Goal: Task Accomplishment & Management: Complete application form

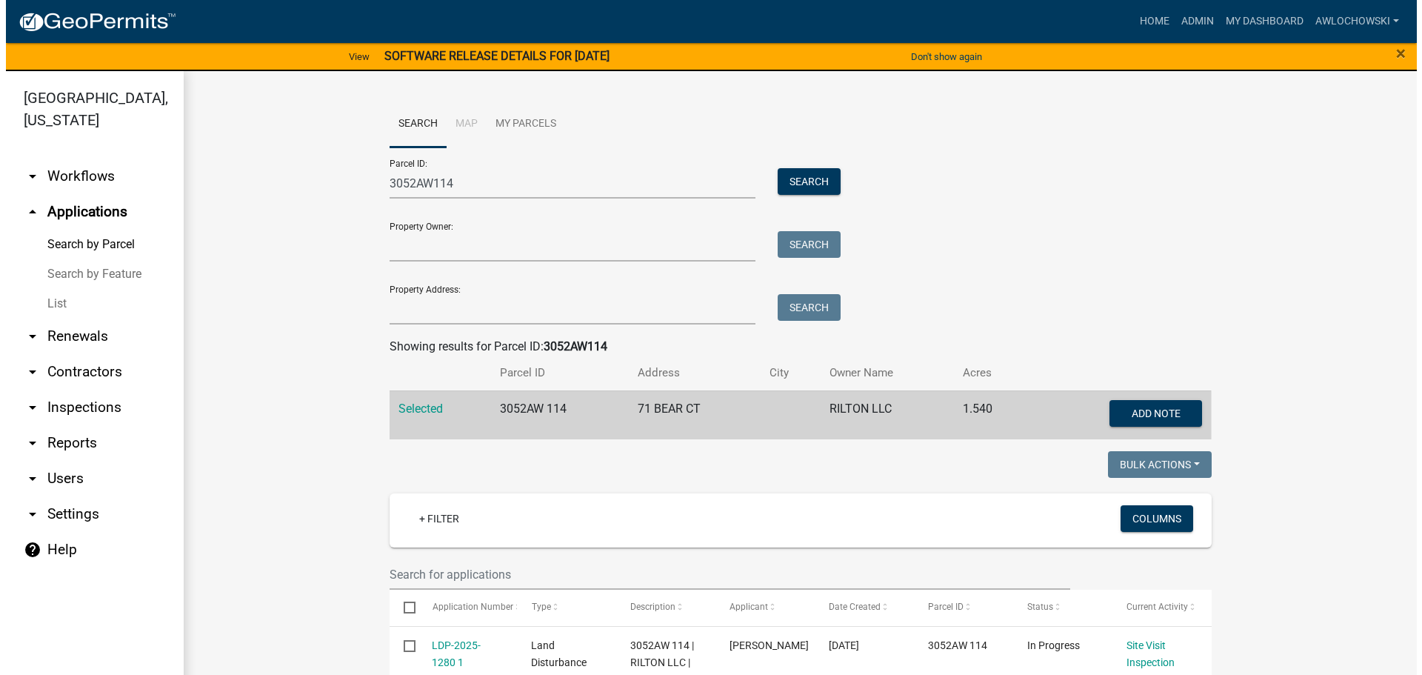
scroll to position [370, 0]
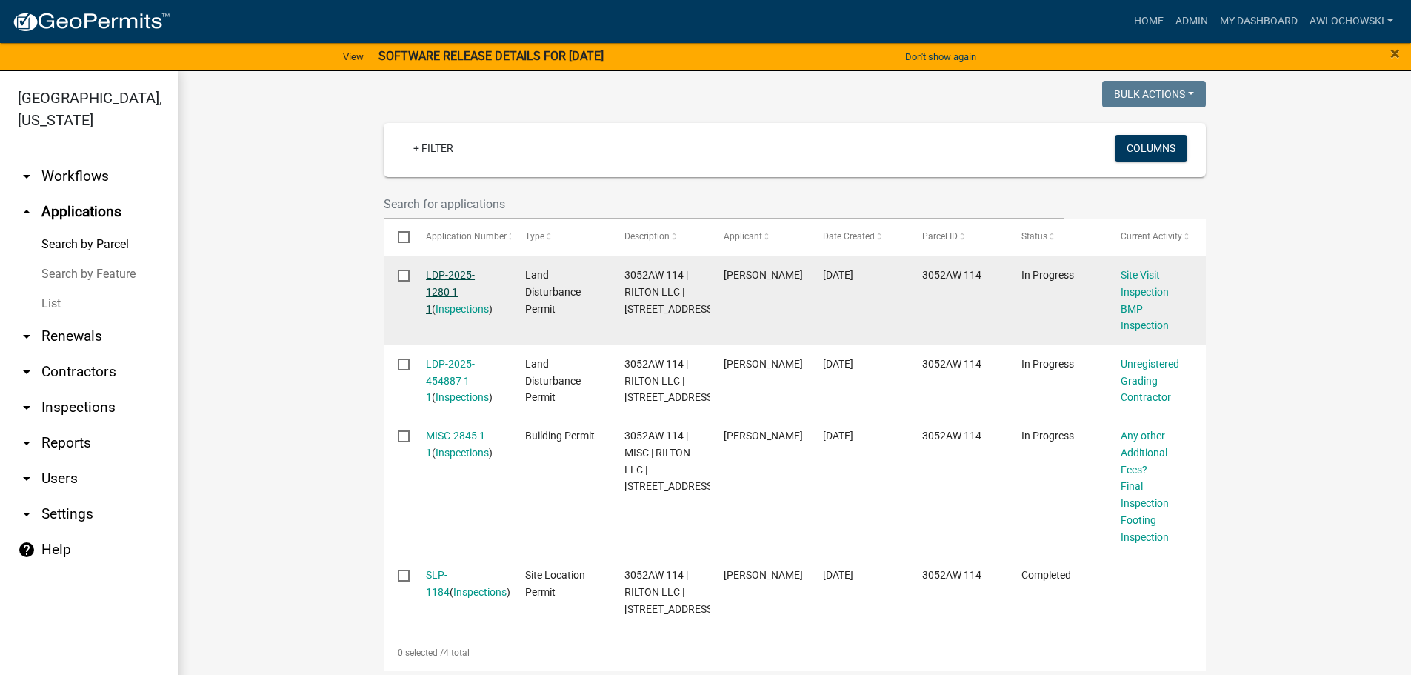
click at [447, 279] on link "LDP-2025-1280 1 1" at bounding box center [450, 292] width 49 height 46
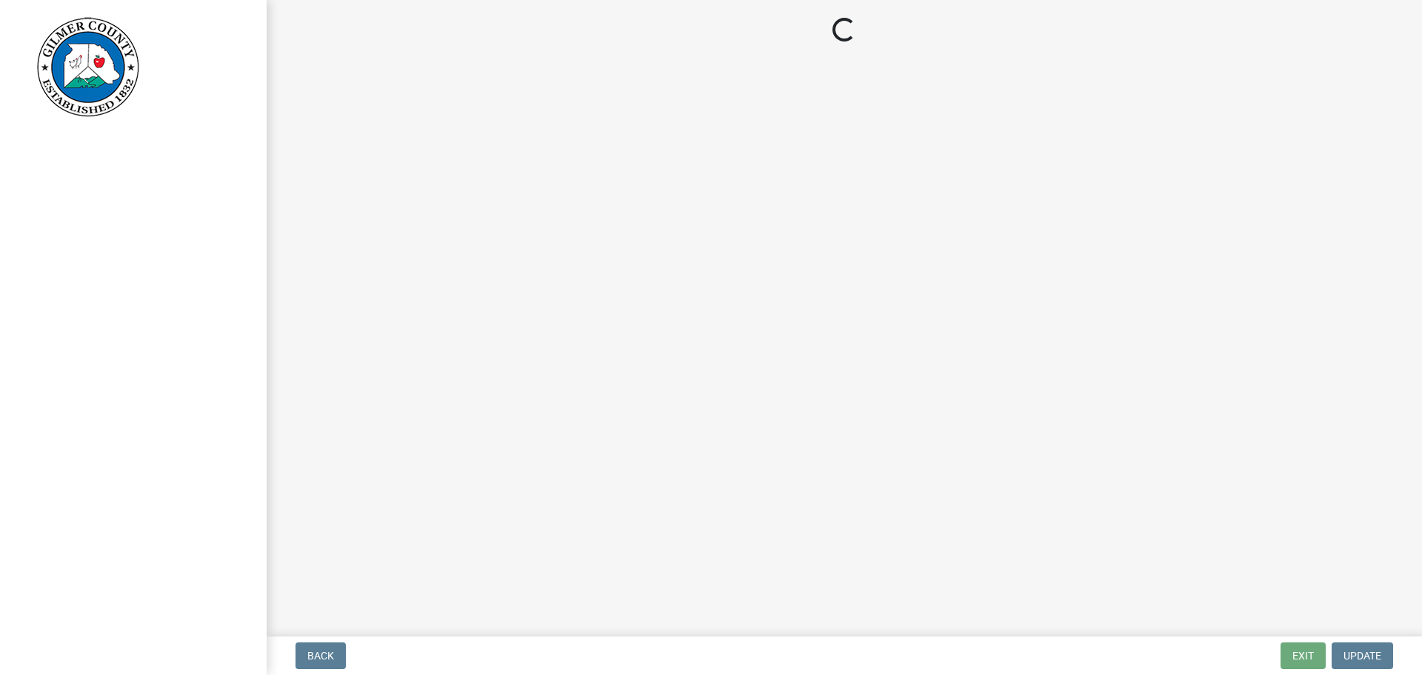
click at [447, 279] on main "Loading..." at bounding box center [845, 315] width 1156 height 630
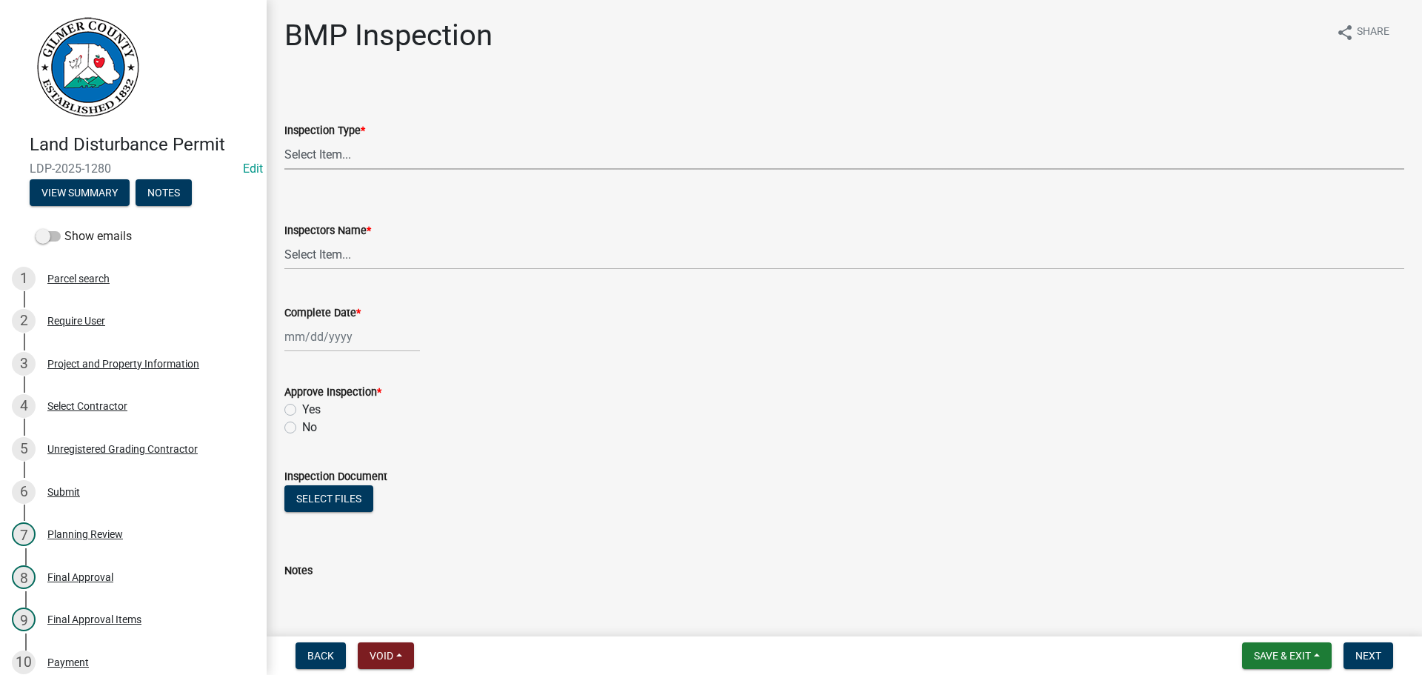
click at [317, 151] on select "Select Item... BMP" at bounding box center [844, 154] width 1120 height 30
click at [284, 139] on select "Select Item... BMP" at bounding box center [844, 154] width 1120 height 30
select select "584748f2-300f-453d-97b3-7a6d95704440"
click at [307, 258] on select "Select Item... [PERSON_NAME] ([PERSON_NAME]) [PERSON_NAME] ([PERSON_NAME]) Engi…" at bounding box center [844, 254] width 1120 height 30
select select "d9e3a4e2-ac4e-4209-8370-a865b4d368ae"
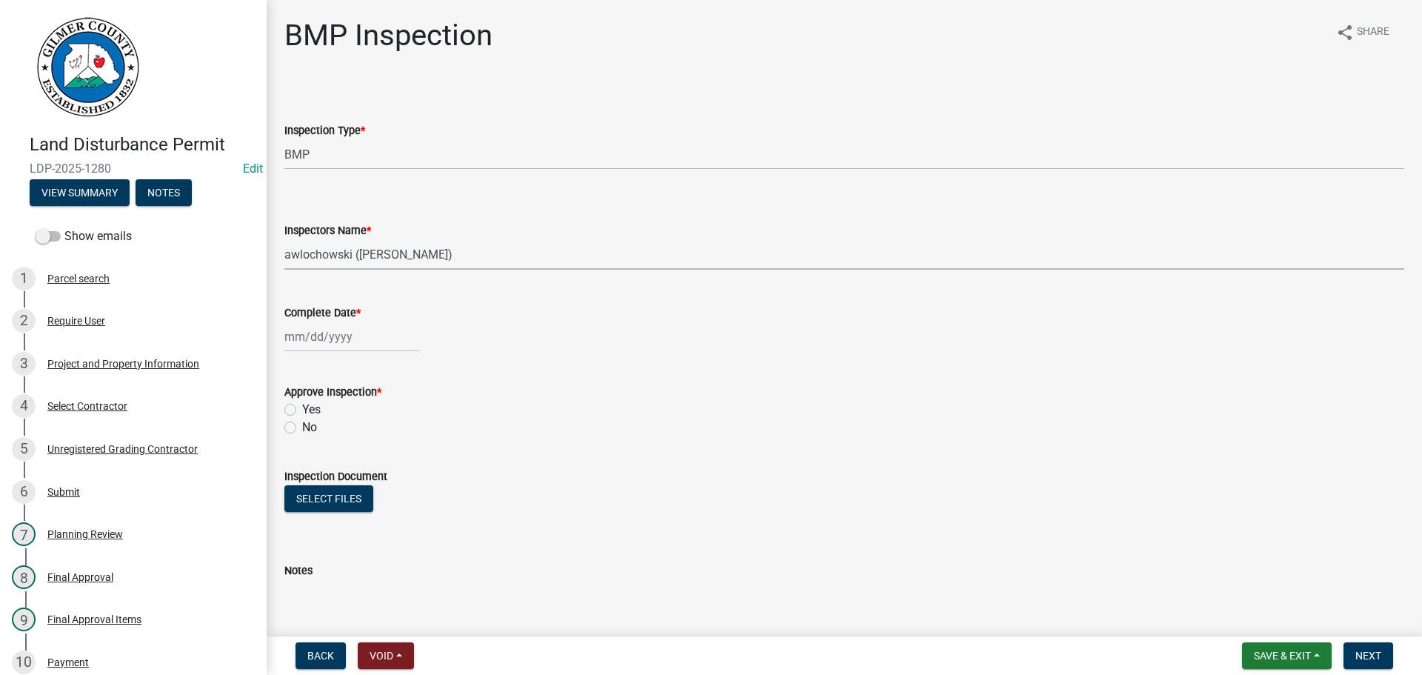
click at [284, 239] on select "Select Item... [PERSON_NAME] ([PERSON_NAME]) [PERSON_NAME] ([PERSON_NAME]) Engi…" at bounding box center [844, 254] width 1120 height 30
click at [313, 331] on div at bounding box center [352, 336] width 136 height 30
select select "9"
select select "2025"
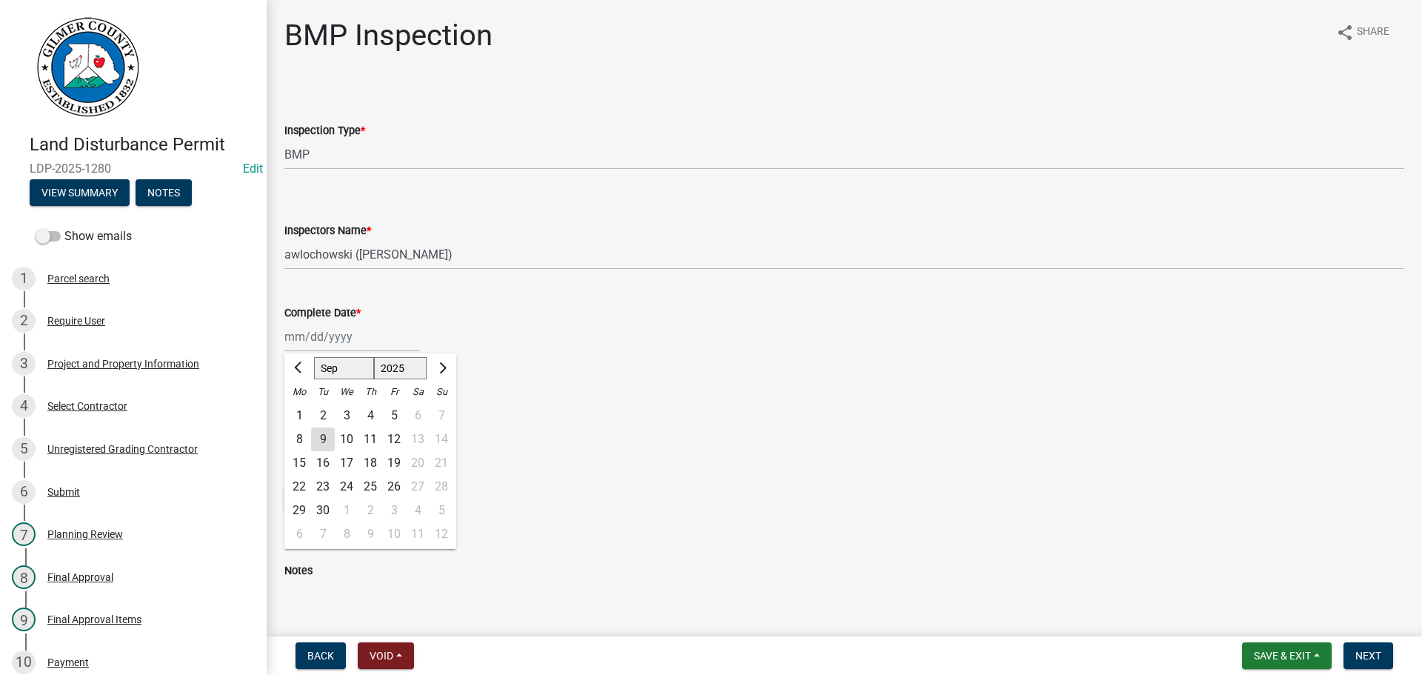
click at [320, 439] on div "9" at bounding box center [323, 439] width 24 height 24
type input "[DATE]"
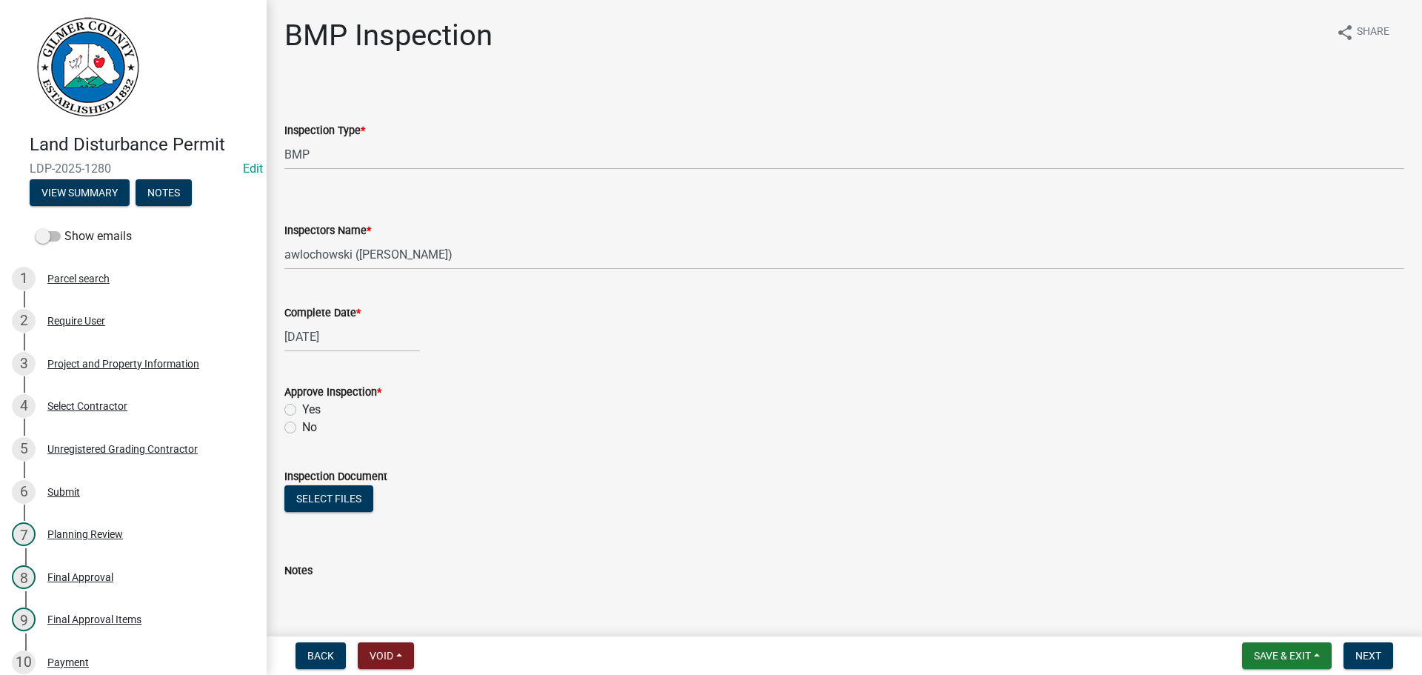
click at [302, 412] on label "Yes" at bounding box center [311, 410] width 19 height 18
click at [302, 410] on input "Yes" at bounding box center [307, 406] width 10 height 10
radio input "true"
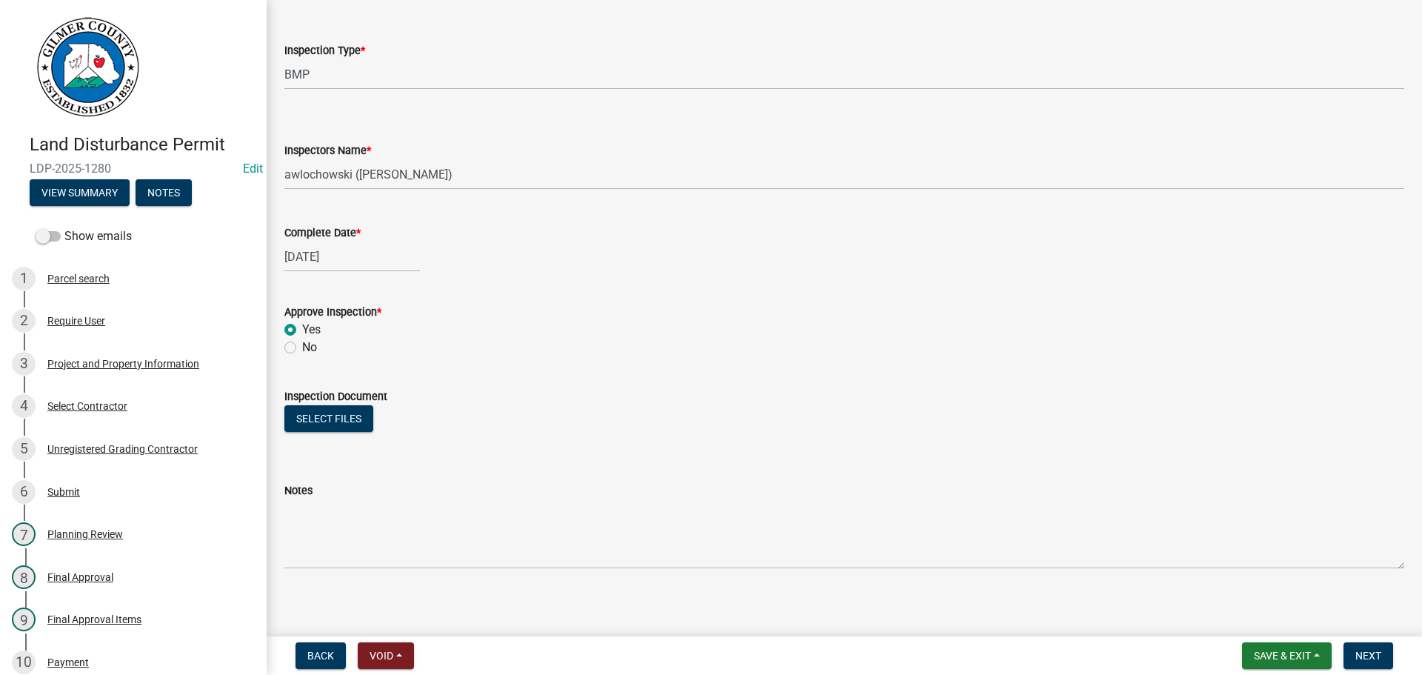
scroll to position [88, 0]
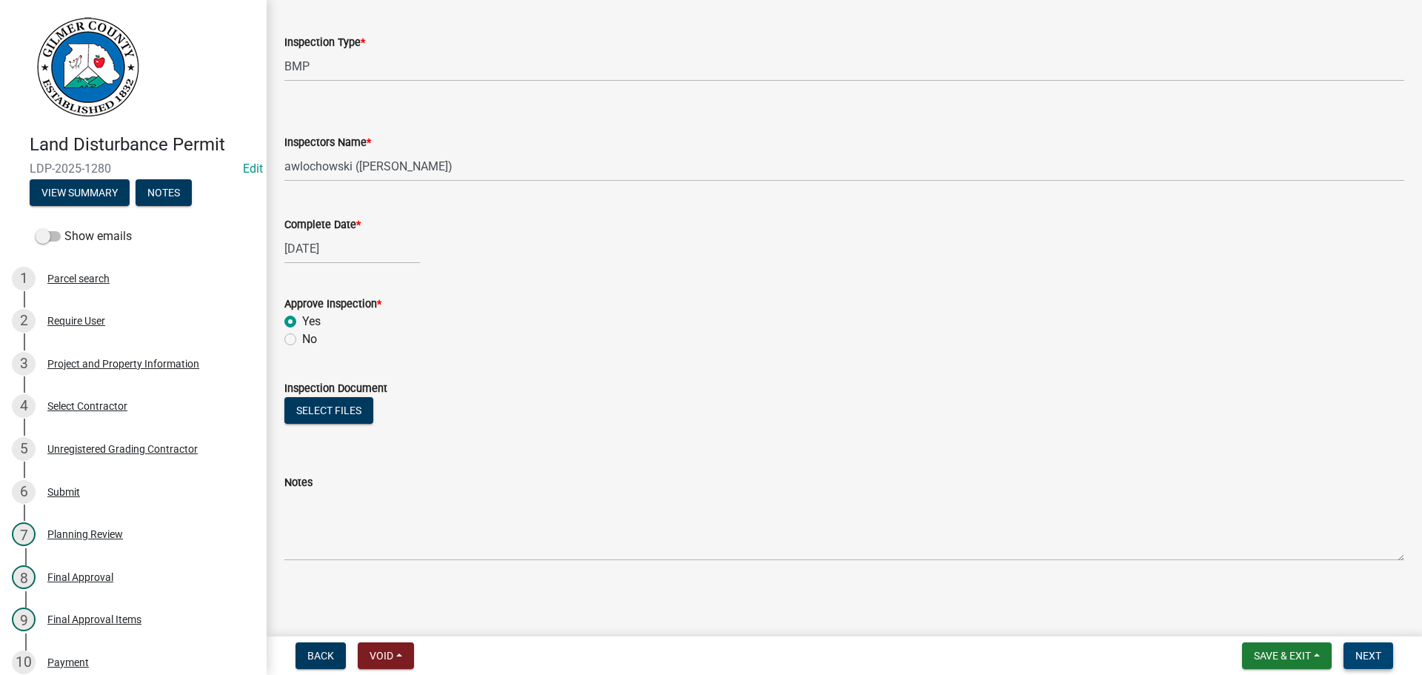
click at [1372, 648] on button "Next" at bounding box center [1369, 655] width 50 height 27
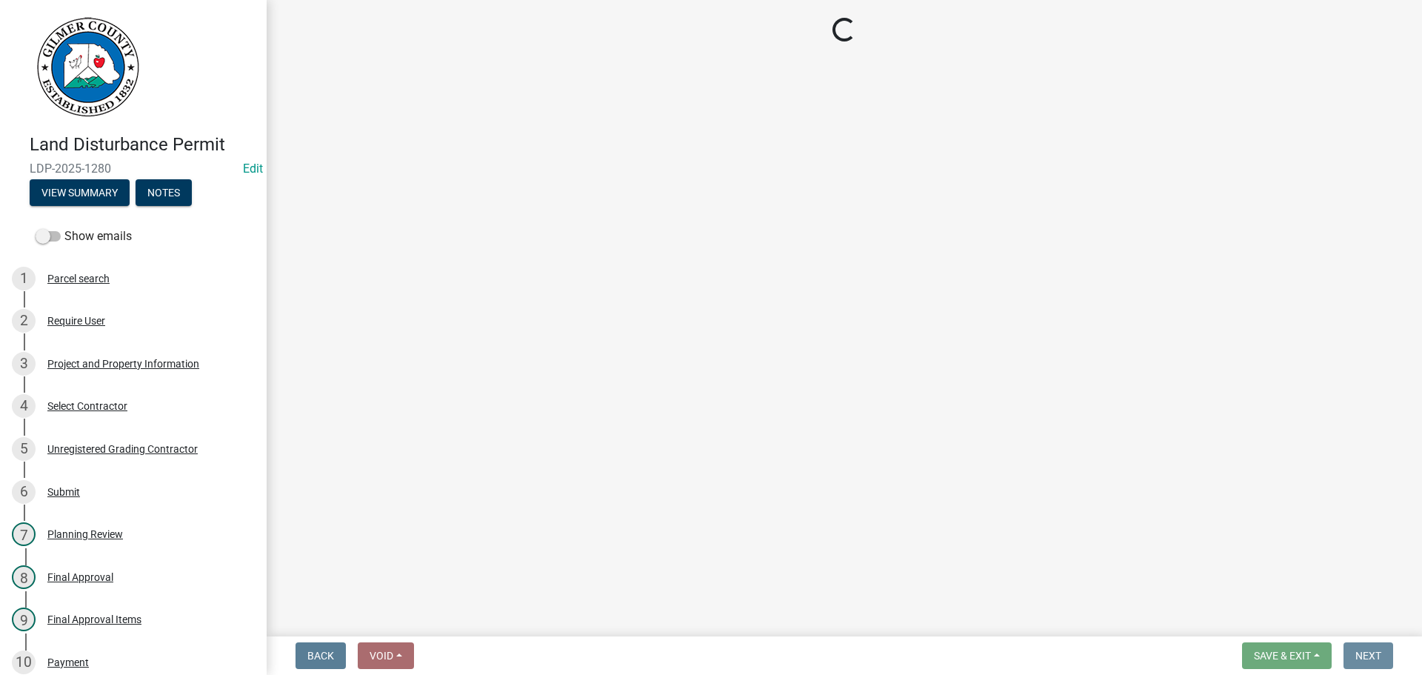
scroll to position [0, 0]
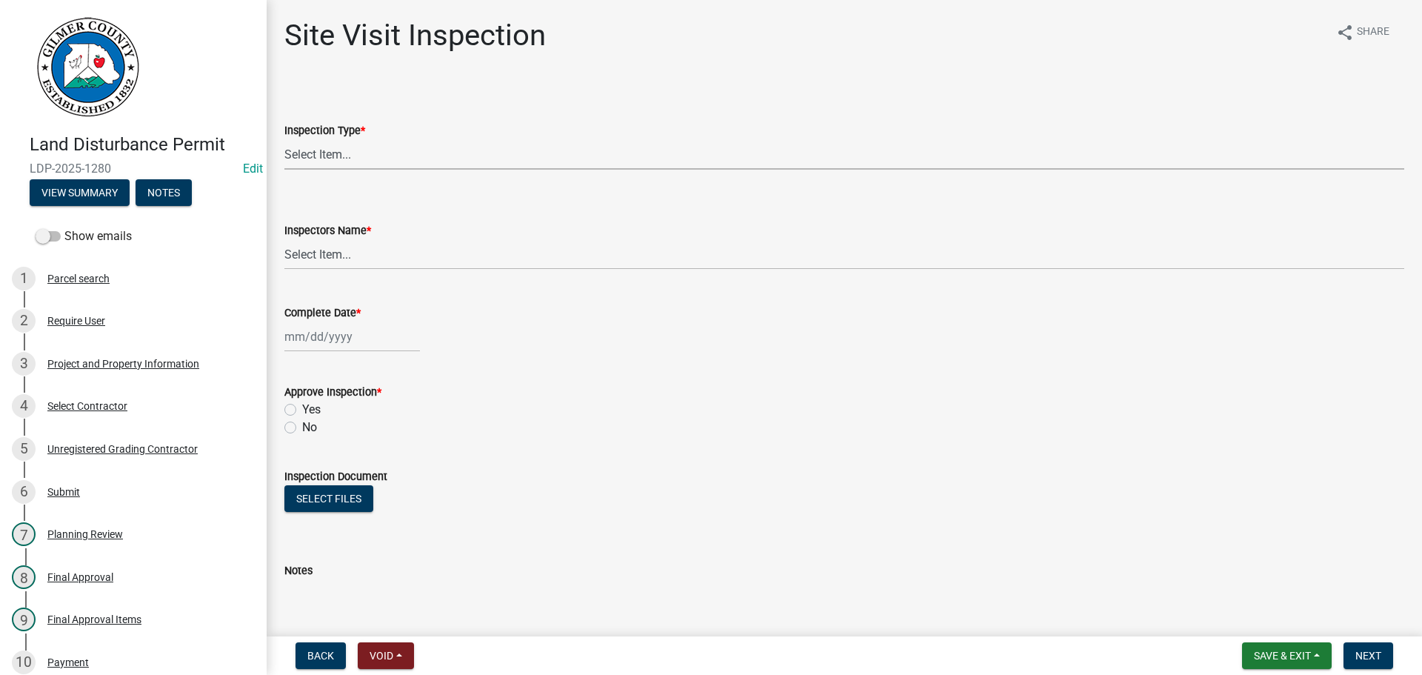
click at [333, 150] on select "Select Item... Site Visit" at bounding box center [844, 154] width 1120 height 30
click at [284, 139] on select "Select Item... Site Visit" at bounding box center [844, 154] width 1120 height 30
select select "7bf431db-4046-4e41-bf53-2dabadf6a4b9"
click at [317, 248] on select "Select Item... [PERSON_NAME] ([PERSON_NAME]) [PERSON_NAME] ([PERSON_NAME]) Engi…" at bounding box center [844, 254] width 1120 height 30
select select "d9e3a4e2-ac4e-4209-8370-a865b4d368ae"
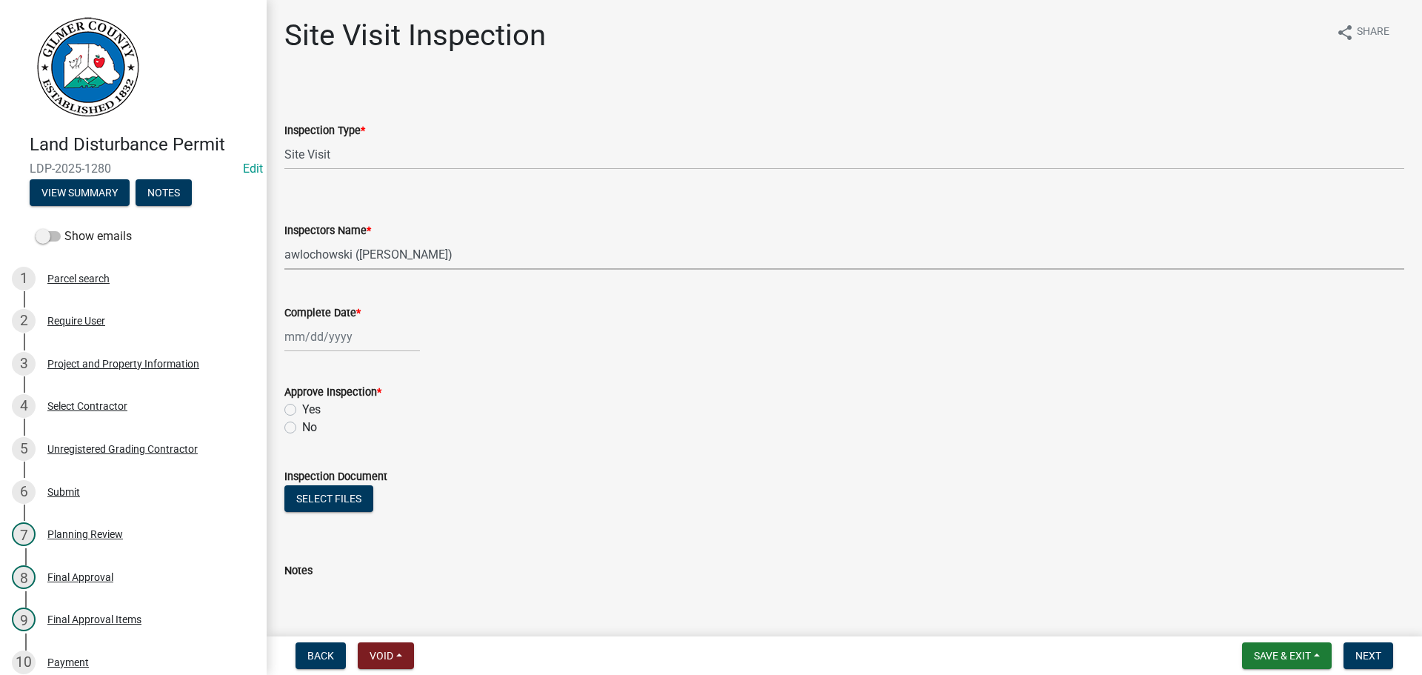
click at [284, 239] on select "Select Item... [PERSON_NAME] ([PERSON_NAME]) [PERSON_NAME] ([PERSON_NAME]) Engi…" at bounding box center [844, 254] width 1120 height 30
select select "9"
select select "2025"
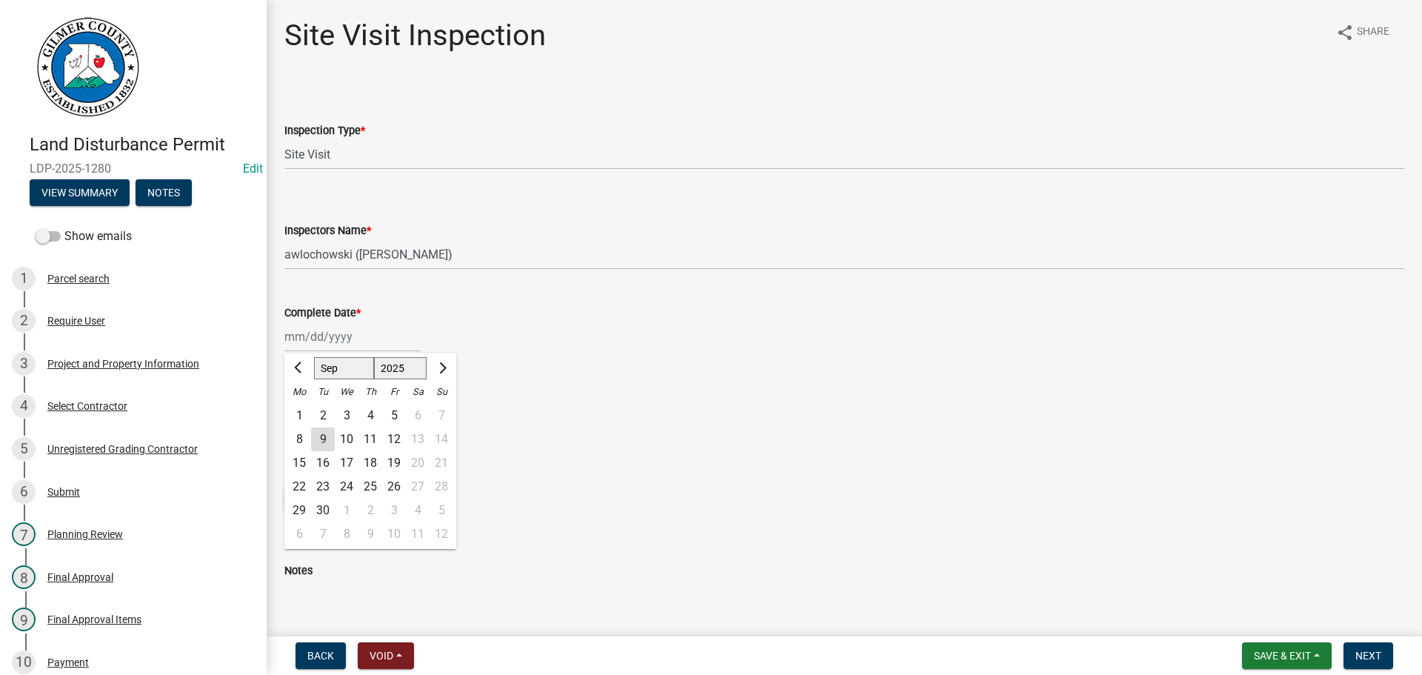
click at [318, 337] on div "[PERSON_NAME] Feb Mar Apr [PERSON_NAME][DATE] Oct Nov [DATE] 1526 1527 1528 152…" at bounding box center [352, 336] width 136 height 30
click at [325, 430] on div "9" at bounding box center [323, 439] width 24 height 24
type input "[DATE]"
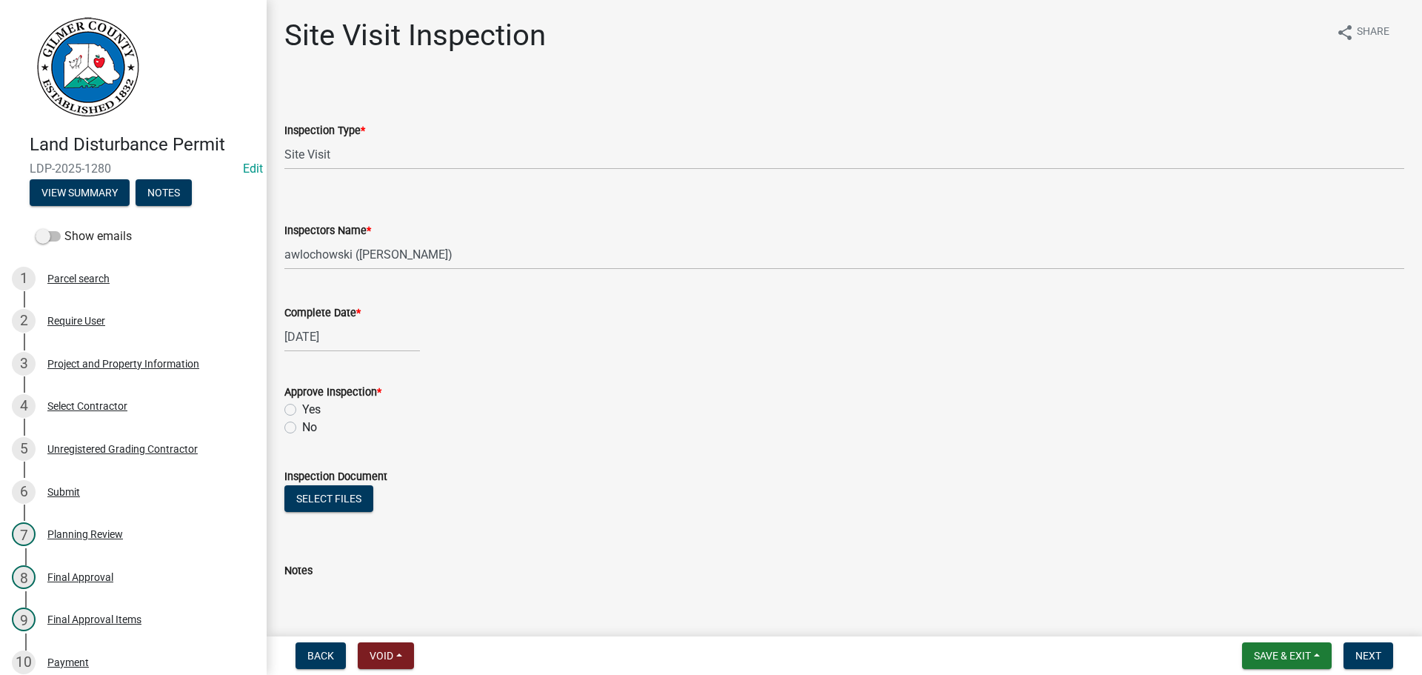
click at [302, 409] on label "Yes" at bounding box center [311, 410] width 19 height 18
click at [302, 409] on input "Yes" at bounding box center [307, 406] width 10 height 10
radio input "true"
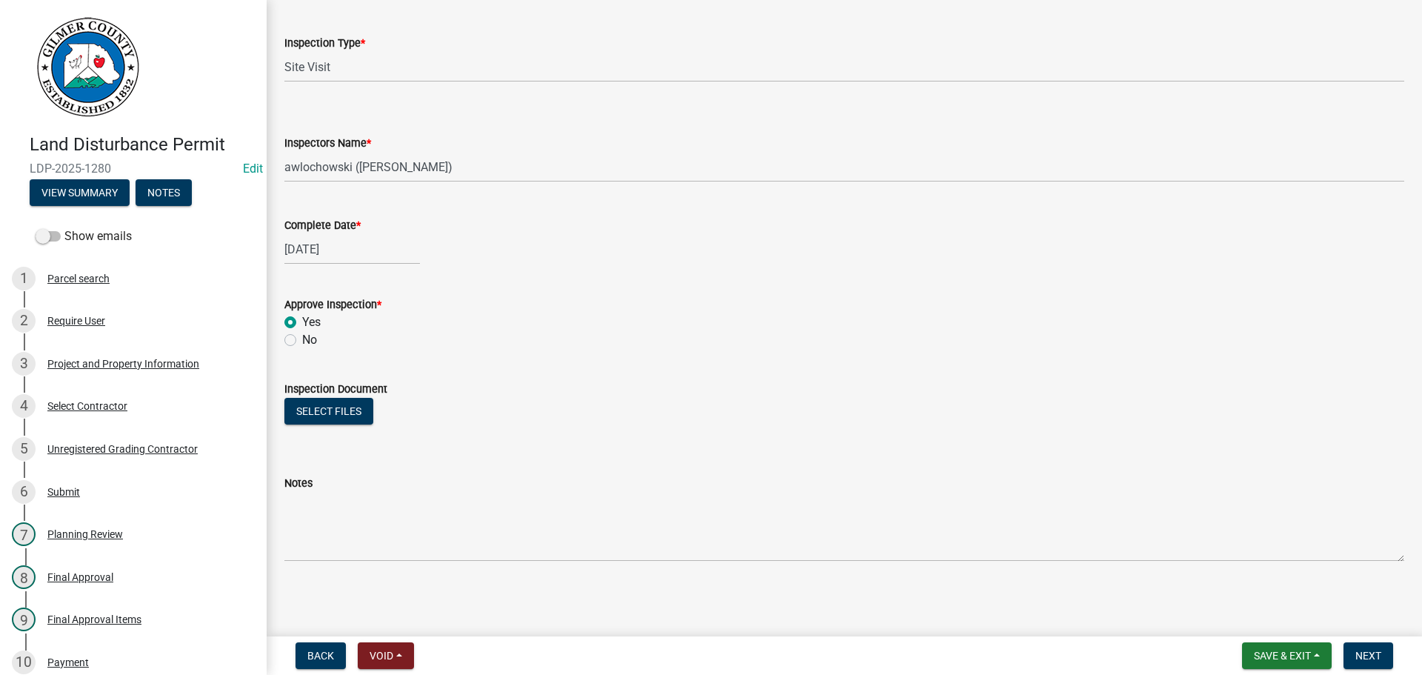
scroll to position [88, 0]
click at [1365, 654] on span "Next" at bounding box center [1369, 656] width 26 height 12
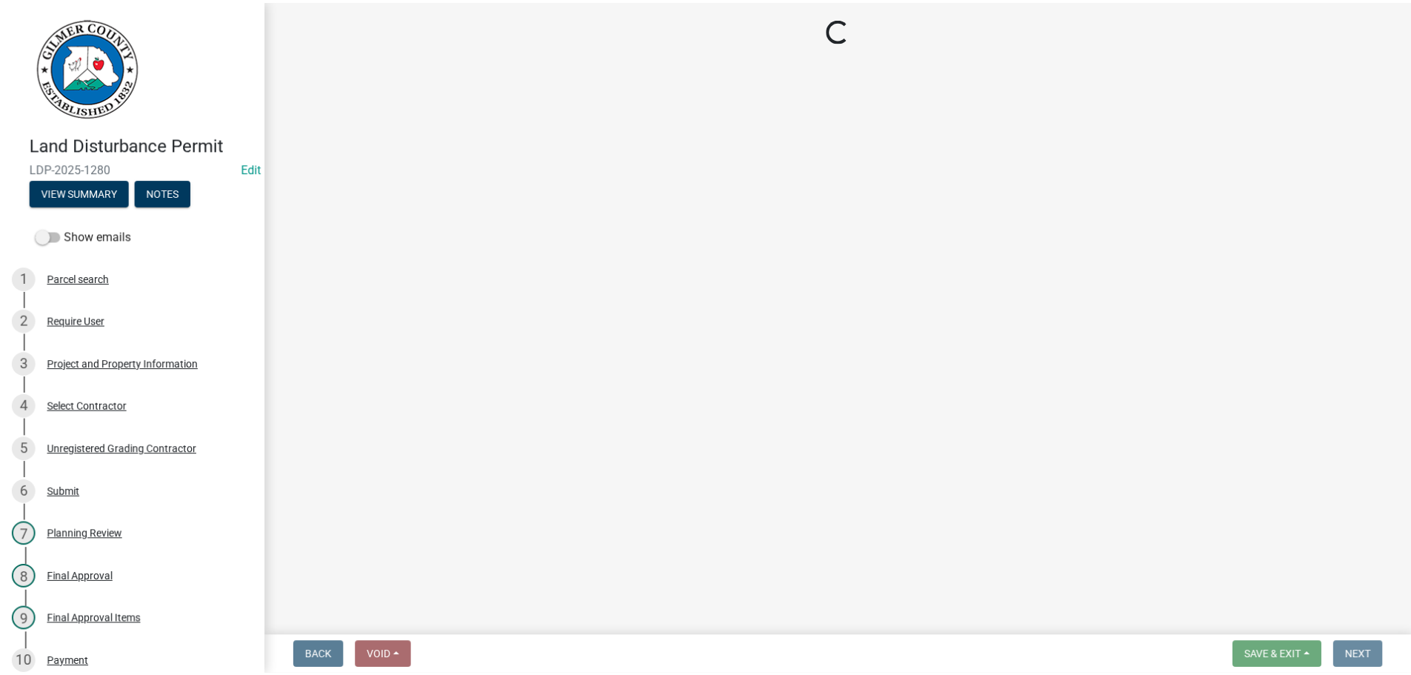
scroll to position [0, 0]
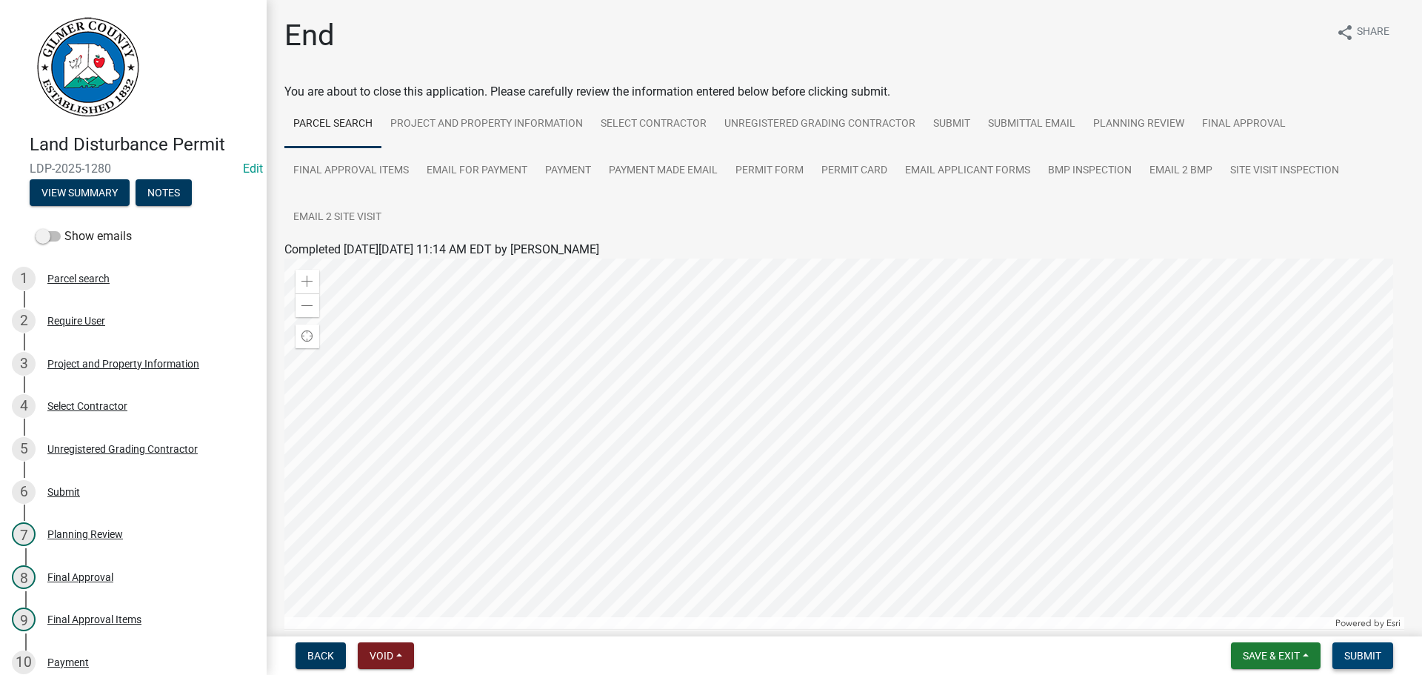
click at [1365, 650] on span "Submit" at bounding box center [1363, 656] width 37 height 12
